Goal: Task Accomplishment & Management: Manage account settings

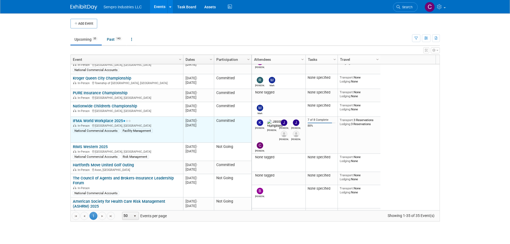
click at [111, 121] on link "IFMA World Workplace 2025" at bounding box center [102, 120] width 58 height 5
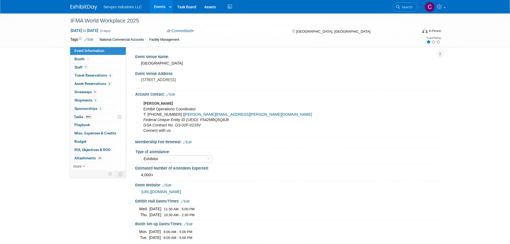
select select "Exhibitor"
select select "Linked In"
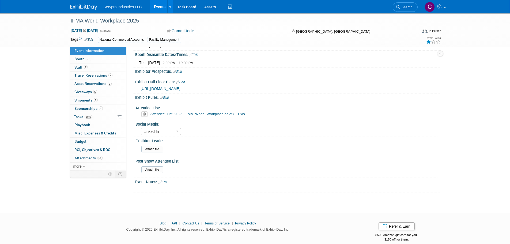
scroll to position [197, 0]
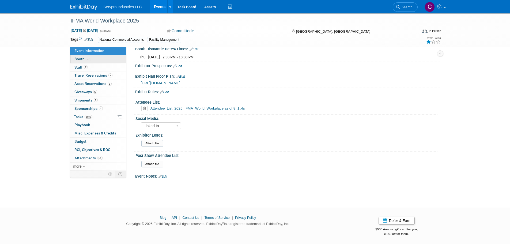
click at [81, 59] on span "Booth" at bounding box center [82, 59] width 16 height 4
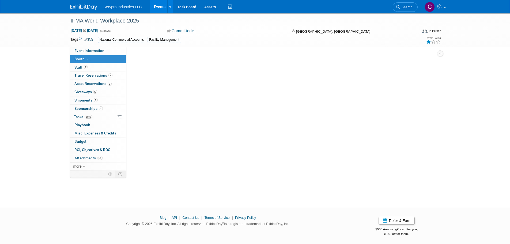
scroll to position [0, 0]
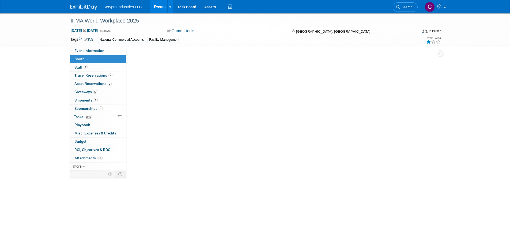
select select "Tradewinds Immerse Popup 10 Foot Banner Stand"
select select "[PERSON_NAME]"
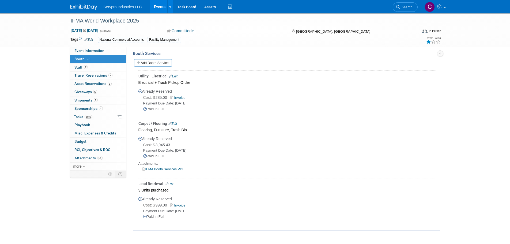
scroll to position [279, 0]
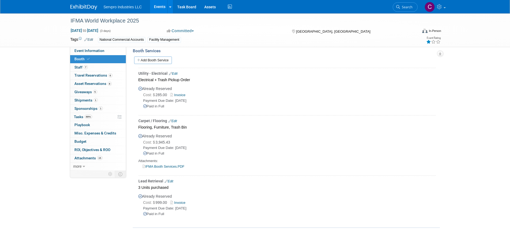
click at [177, 119] on link "Edit" at bounding box center [173, 121] width 9 height 4
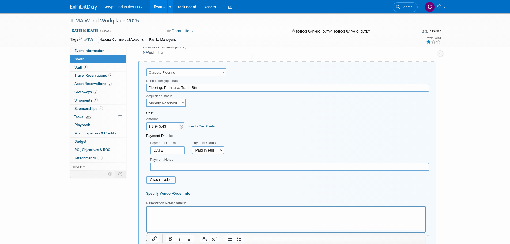
scroll to position [0, 0]
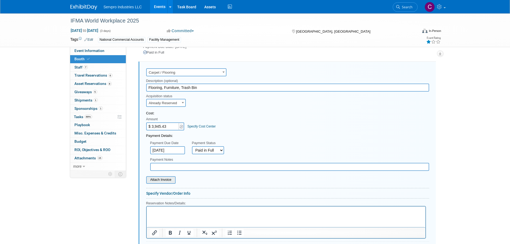
click at [162, 183] on div "Attach Invoice" at bounding box center [160, 180] width 29 height 8
drag, startPoint x: 162, startPoint y: 183, endPoint x: 158, endPoint y: 177, distance: 6.7
click at [158, 177] on div "Attach Invoice" at bounding box center [160, 180] width 29 height 8
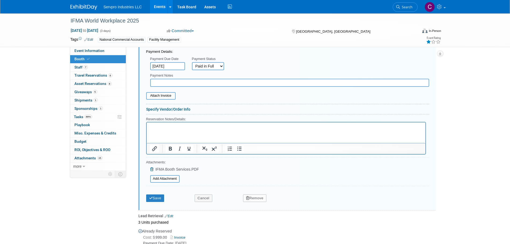
scroll to position [418, 0]
click at [159, 94] on input "file" at bounding box center [143, 94] width 64 height 6
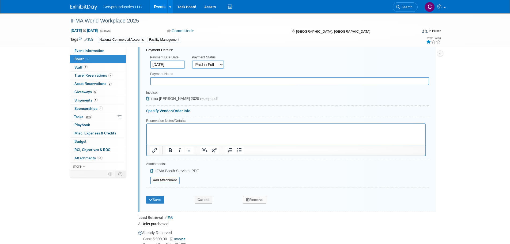
click at [165, 83] on input "text" at bounding box center [289, 81] width 279 height 8
type input "P"
click at [160, 201] on button "Save" at bounding box center [155, 200] width 18 height 8
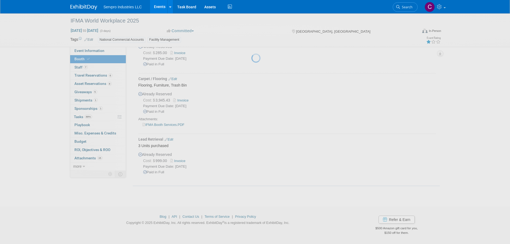
scroll to position [319, 0]
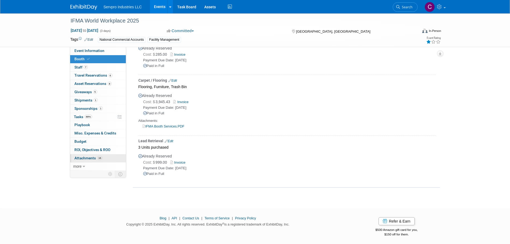
click at [82, 159] on span "Attachments 16" at bounding box center [88, 158] width 28 height 4
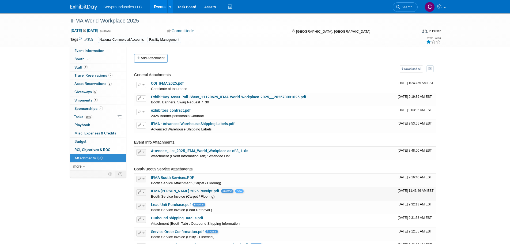
click at [171, 190] on link "IFMA [PERSON_NAME] 2025 Receipt.pdf" at bounding box center [185, 191] width 68 height 4
click at [85, 141] on span "Budget" at bounding box center [80, 141] width 12 height 4
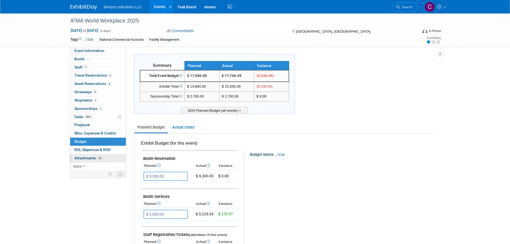
click at [86, 159] on span "Attachments 16" at bounding box center [88, 158] width 28 height 4
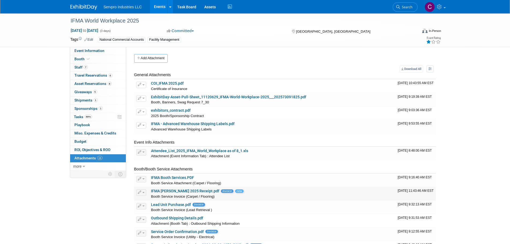
click at [161, 191] on link "IFMA [PERSON_NAME] 2025 Receipt.pdf" at bounding box center [185, 191] width 68 height 4
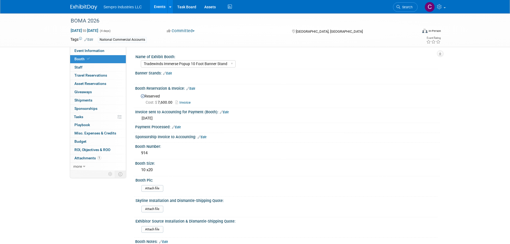
select select "Tradewinds Immerse Popup 10 Foot Banner Stand"
click at [90, 149] on span "ROI, Objectives & ROO 0" at bounding box center [92, 150] width 36 height 4
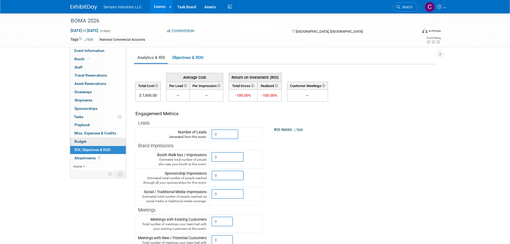
click at [87, 144] on link "Budget" at bounding box center [98, 142] width 56 height 8
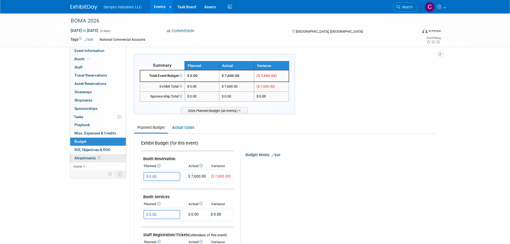
click at [90, 157] on span "Attachments 1" at bounding box center [87, 158] width 27 height 4
